Goal: Task Accomplishment & Management: Use online tool/utility

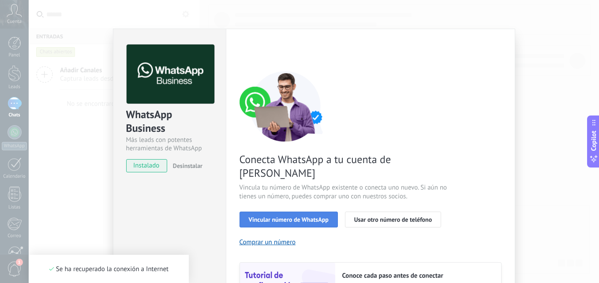
click at [273, 217] on span "Vincular número de WhatsApp" at bounding box center [289, 220] width 80 height 6
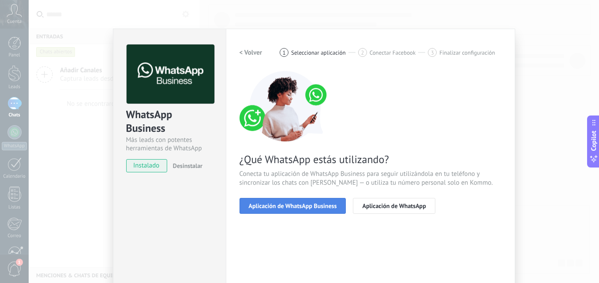
click at [311, 205] on span "Aplicación de WhatsApp Business" at bounding box center [293, 206] width 88 height 6
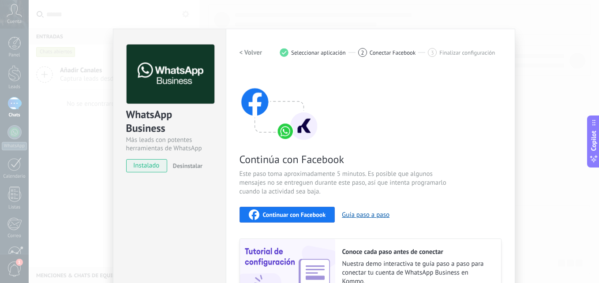
click at [296, 217] on span "Continuar con Facebook" at bounding box center [294, 215] width 63 height 6
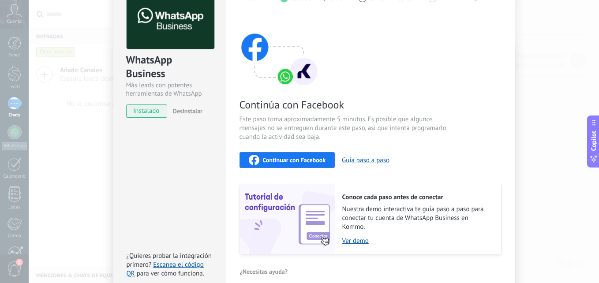
scroll to position [59, 0]
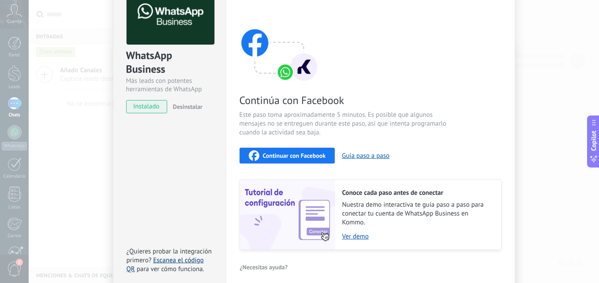
click at [167, 259] on link "Escanea el código QR" at bounding box center [165, 264] width 77 height 17
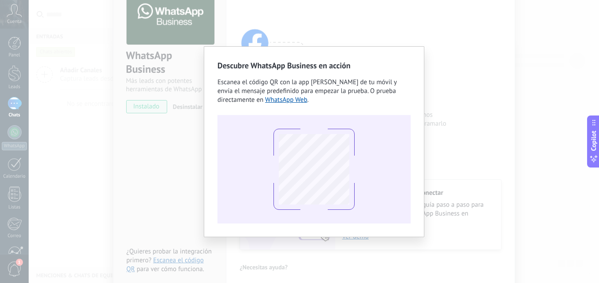
click at [173, 257] on div "Descubre WhatsApp Business en acción Escanea el código QR con la app [PERSON_NA…" at bounding box center [314, 141] width 570 height 283
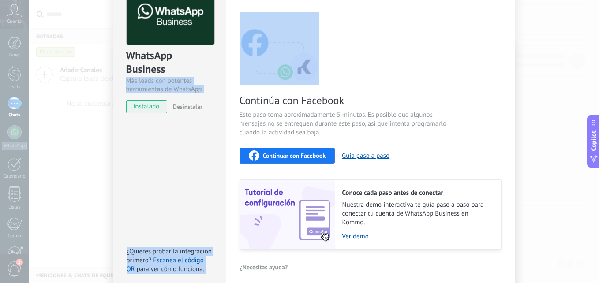
drag, startPoint x: 467, startPoint y: 60, endPoint x: 23, endPoint y: 79, distance: 444.7
click at [23, 79] on body ".abccls-1,.abccls-2{fill-rule:evenodd}.abccls-2{fill:#fff} .abfcls-1{fill:none}…" at bounding box center [299, 141] width 599 height 283
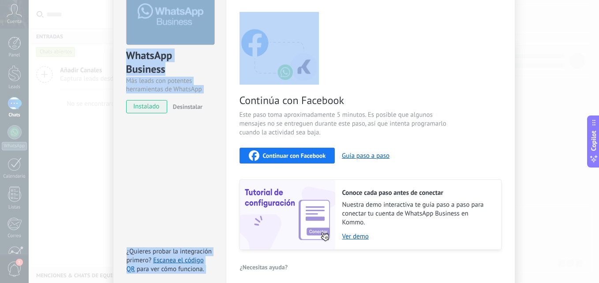
click at [48, 156] on div "WhatsApp Business Más leads con potentes herramientas de WhatsApp instalado Des…" at bounding box center [314, 141] width 570 height 283
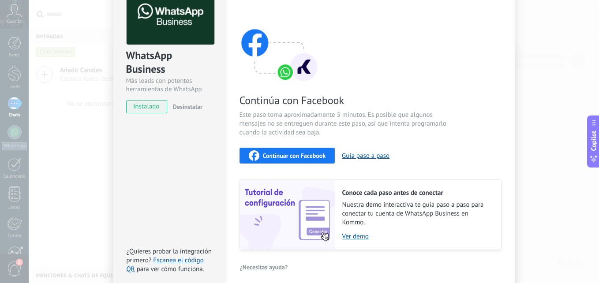
scroll to position [0, 0]
